Goal: Information Seeking & Learning: Learn about a topic

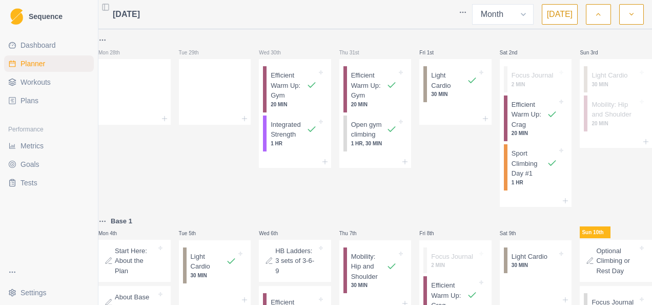
select select "month"
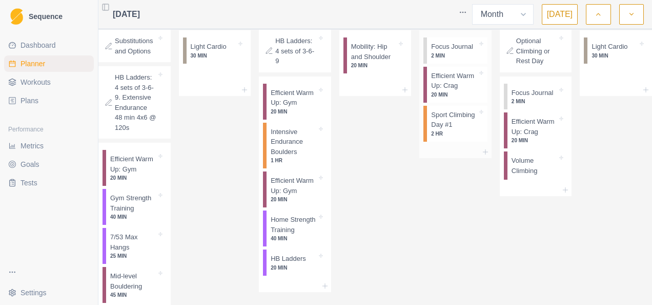
scroll to position [769, 0]
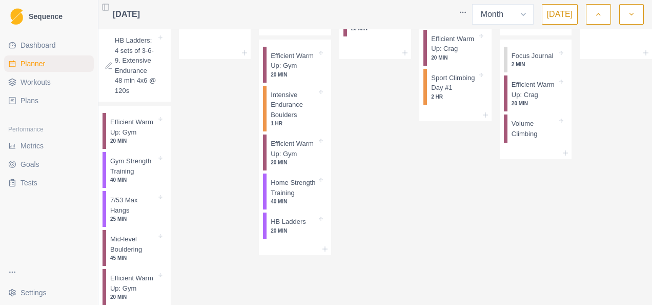
click at [145, 95] on p "HB Ladders: 4 sets of 3-6-9. Extensive Endurance 48 min 4x6 @ 120s" at bounding box center [136, 65] width 42 height 60
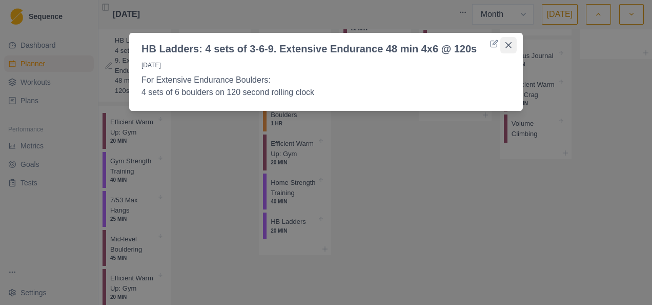
drag, startPoint x: 511, startPoint y: 46, endPoint x: 205, endPoint y: 100, distance: 310.9
click at [511, 47] on icon "Close" at bounding box center [509, 45] width 6 height 6
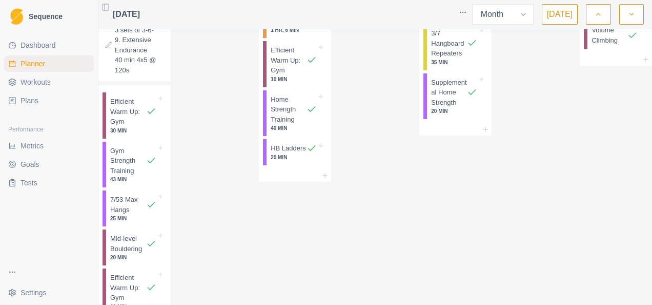
scroll to position [256, 0]
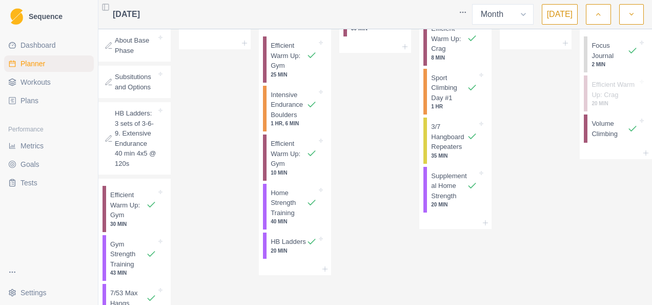
click at [130, 160] on p "HB Ladders: 3 sets of 3-6-9. Extensive Endurance 40 min 4x5 @ 120s" at bounding box center [136, 138] width 42 height 60
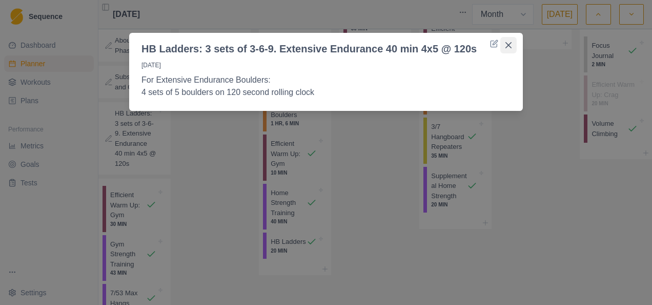
click at [511, 40] on button "Close" at bounding box center [509, 45] width 16 height 16
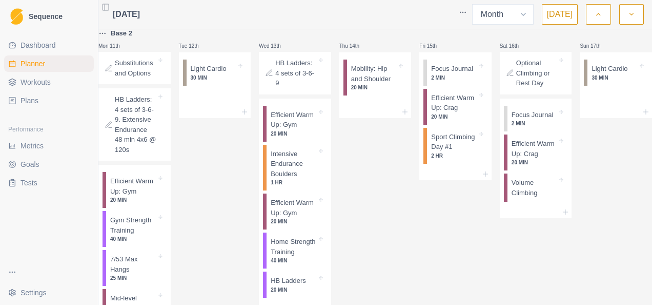
scroll to position [718, 0]
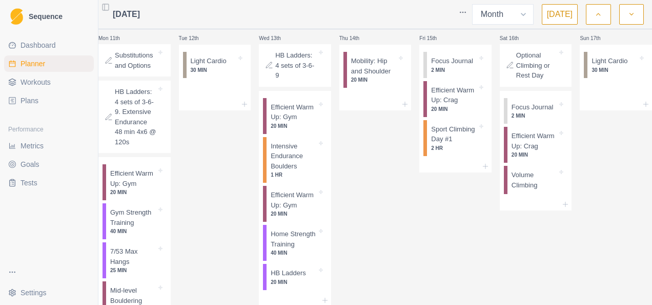
click at [135, 70] on p "Substitutions and Options" at bounding box center [136, 60] width 42 height 20
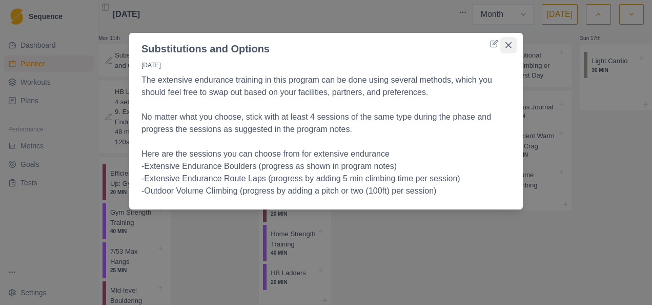
click at [508, 44] on icon "Close" at bounding box center [509, 45] width 6 height 6
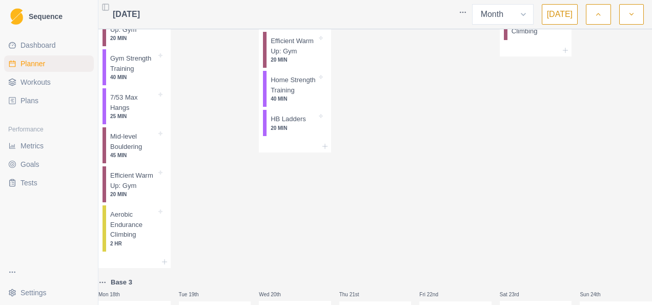
scroll to position [974, 0]
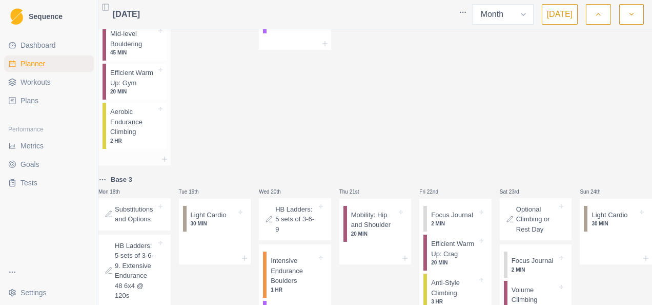
click at [143, 137] on p "Aerobic Endurance Climbing" at bounding box center [133, 122] width 46 height 30
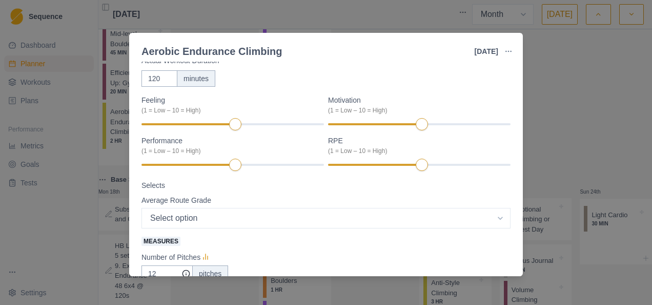
scroll to position [154, 0]
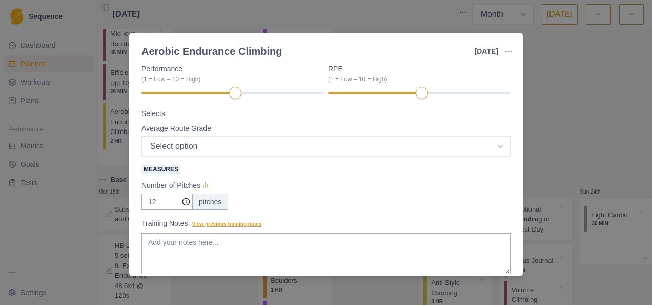
click at [221, 225] on span "View previous training notes" at bounding box center [227, 224] width 70 height 6
click at [221, 233] on textarea "Training Notes View previous training notes" at bounding box center [326, 253] width 369 height 41
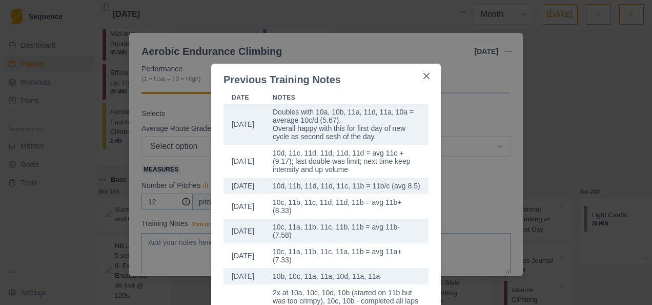
click at [350, 47] on div "Previous Training Notes Date Notes [DATE] Doubles with 10a, 10b, 11a, 11d, 11a,…" at bounding box center [326, 152] width 652 height 305
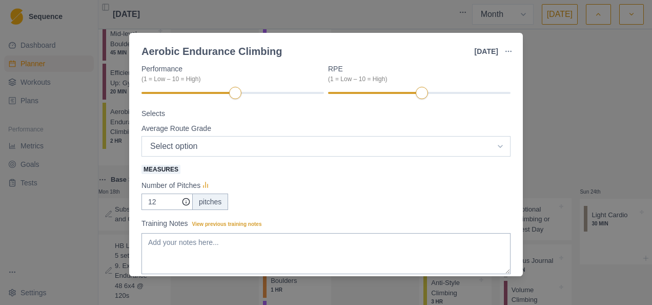
click at [177, 148] on select "Select option 5.6 5.7 5.8 5.9 5.10a 5.10b 5.10c 5.10d 5.11a 5.11b 5.11c 5.11d 5…" at bounding box center [326, 146] width 369 height 21
click at [359, 223] on label "Training Notes View previous training notes" at bounding box center [323, 223] width 363 height 11
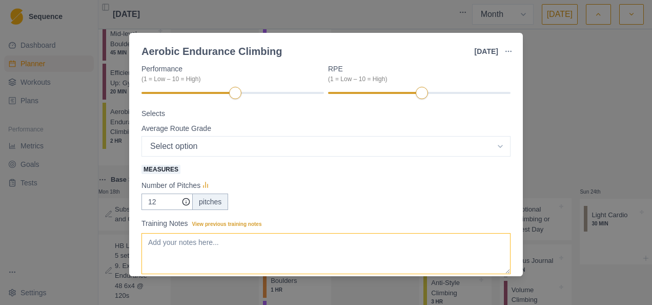
click at [359, 233] on textarea "Training Notes View previous training notes" at bounding box center [326, 253] width 369 height 41
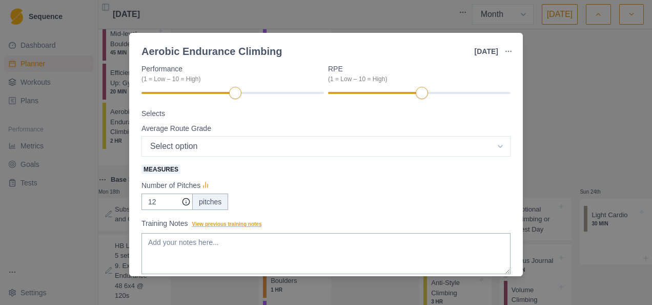
click at [229, 227] on span "View previous training notes" at bounding box center [227, 224] width 70 height 6
click at [229, 233] on textarea "Training Notes View previous training notes" at bounding box center [326, 253] width 369 height 41
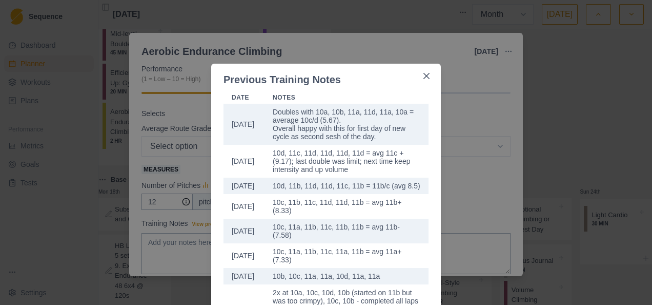
click at [463, 178] on div "Previous Training Notes Date Notes [DATE] Doubles with 10a, 10b, 11a, 11d, 11a,…" at bounding box center [326, 152] width 652 height 305
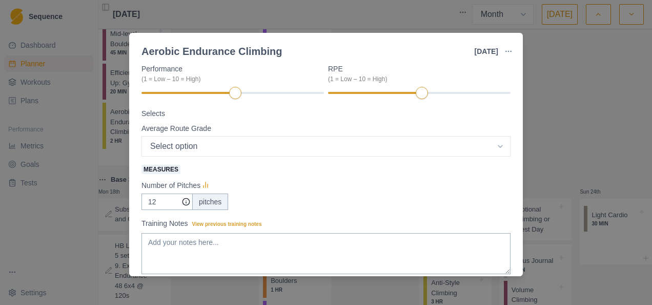
drag, startPoint x: 411, startPoint y: 12, endPoint x: 455, endPoint y: 1, distance: 45.5
click at [412, 12] on div "Aerobic Endurance Climbing [DATE] Link To Goal View Workout Metrics Edit Origin…" at bounding box center [326, 152] width 652 height 305
